Goal: Information Seeking & Learning: Learn about a topic

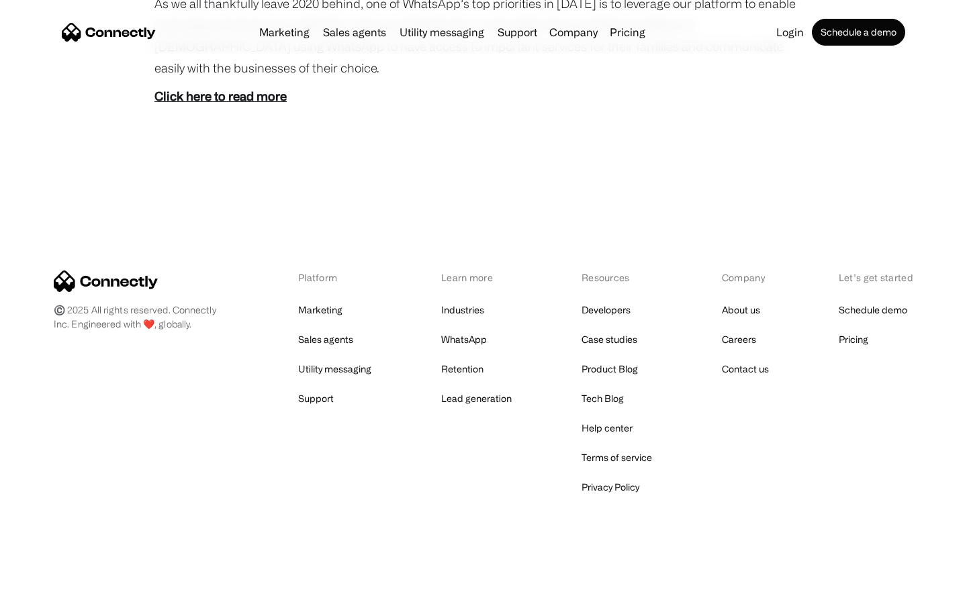
scroll to position [754, 0]
